Goal: Task Accomplishment & Management: Use online tool/utility

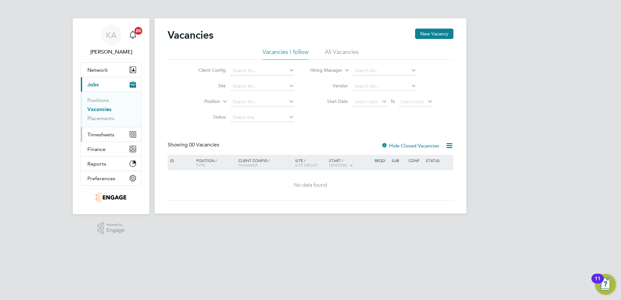
click at [94, 130] on button "Timesheets" at bounding box center [111, 134] width 60 height 14
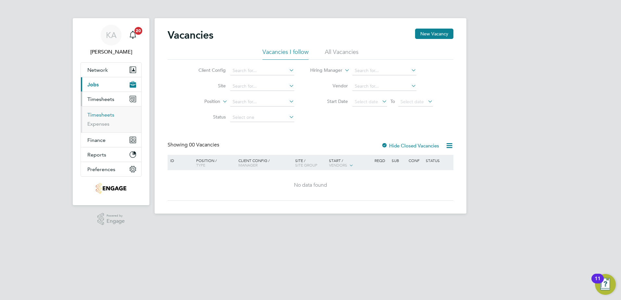
click at [94, 112] on link "Timesheets" at bounding box center [100, 115] width 27 height 6
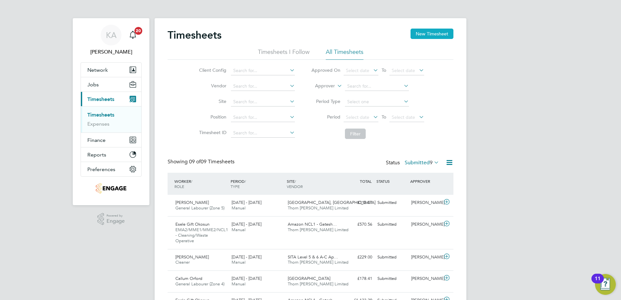
click at [429, 37] on button "New Timesheet" at bounding box center [432, 34] width 43 height 10
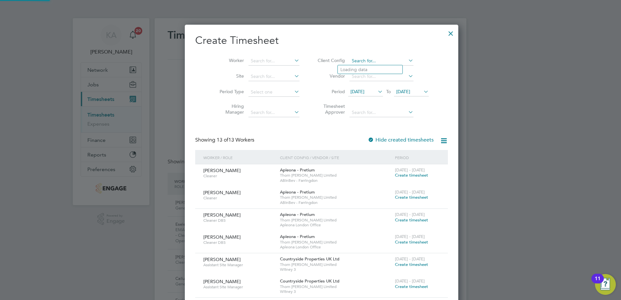
click at [370, 57] on input at bounding box center [382, 61] width 64 height 9
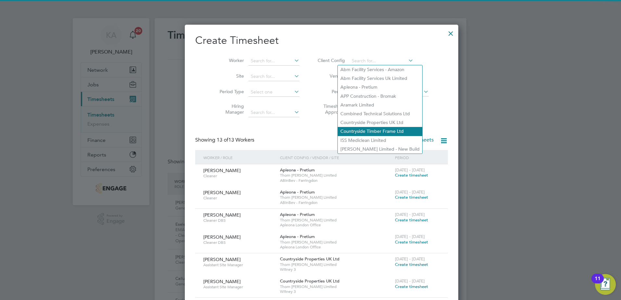
click at [355, 127] on li "Countryside Timber Frame Ltd" at bounding box center [380, 131] width 84 height 9
type input "Countryside Timber Frame Ltd"
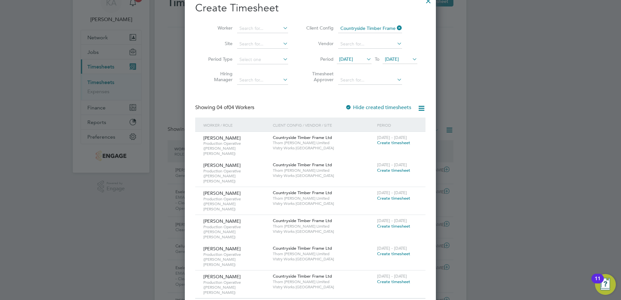
click at [353, 59] on span "[DATE]" at bounding box center [346, 59] width 14 height 6
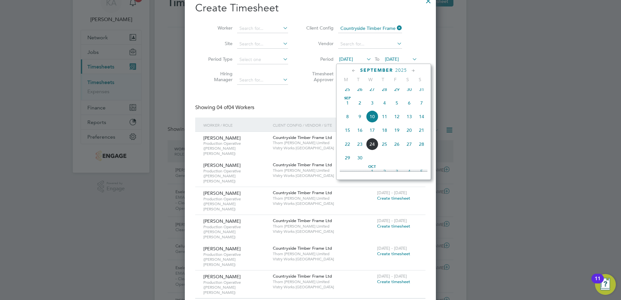
click at [348, 135] on span "15" at bounding box center [347, 130] width 12 height 12
